Goal: Task Accomplishment & Management: Manage account settings

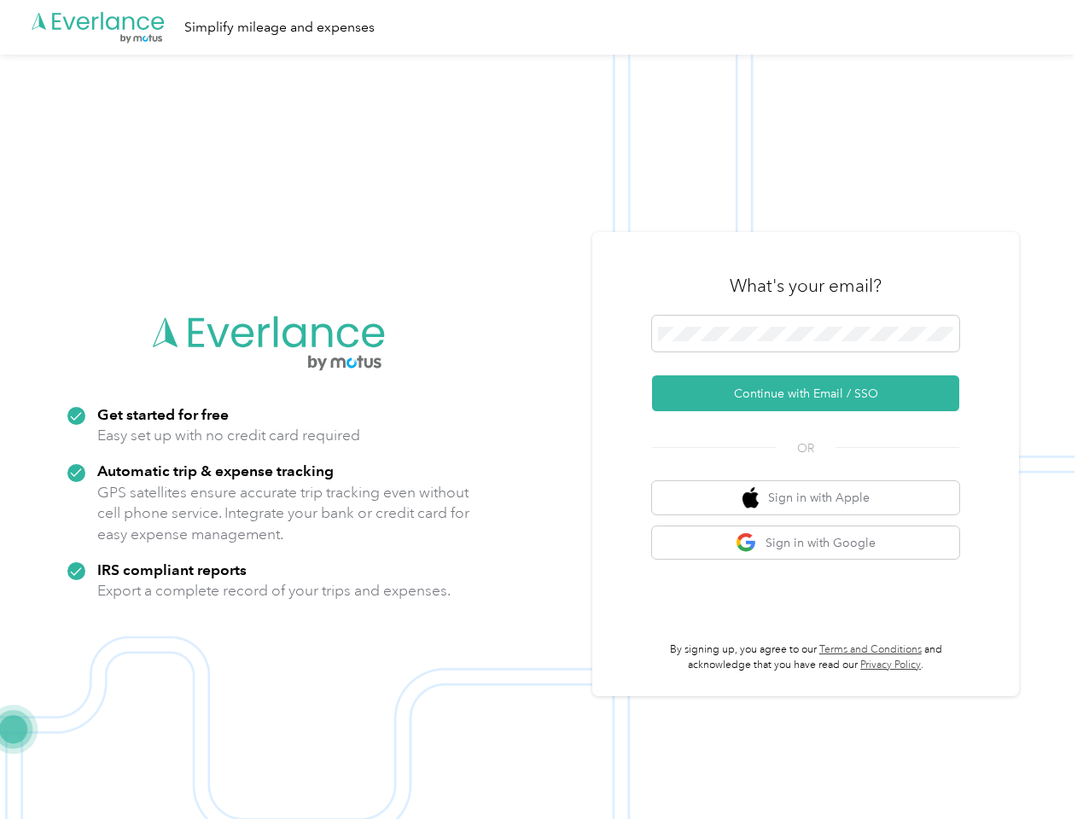
click at [541, 409] on img at bounding box center [537, 464] width 1074 height 819
click at [541, 27] on div ".cls-1 { fill: #00adee; } .cls-2 { fill: #fff; } .cls-3 { fill: #707372; } .cls…" at bounding box center [537, 27] width 1074 height 55
click at [812, 393] on button "Continue with Email / SSO" at bounding box center [805, 393] width 307 height 36
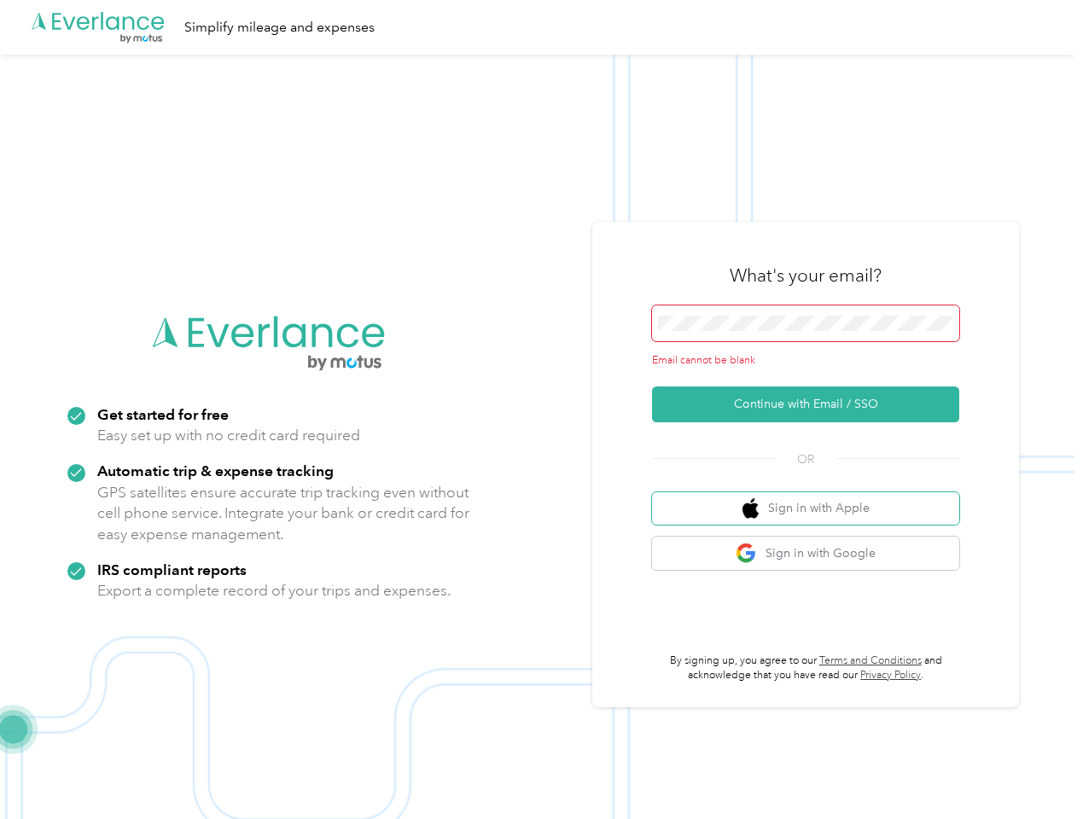
click at [812, 497] on button "Sign in with Apple" at bounding box center [805, 508] width 307 height 33
